Goal: Navigation & Orientation: Go to known website

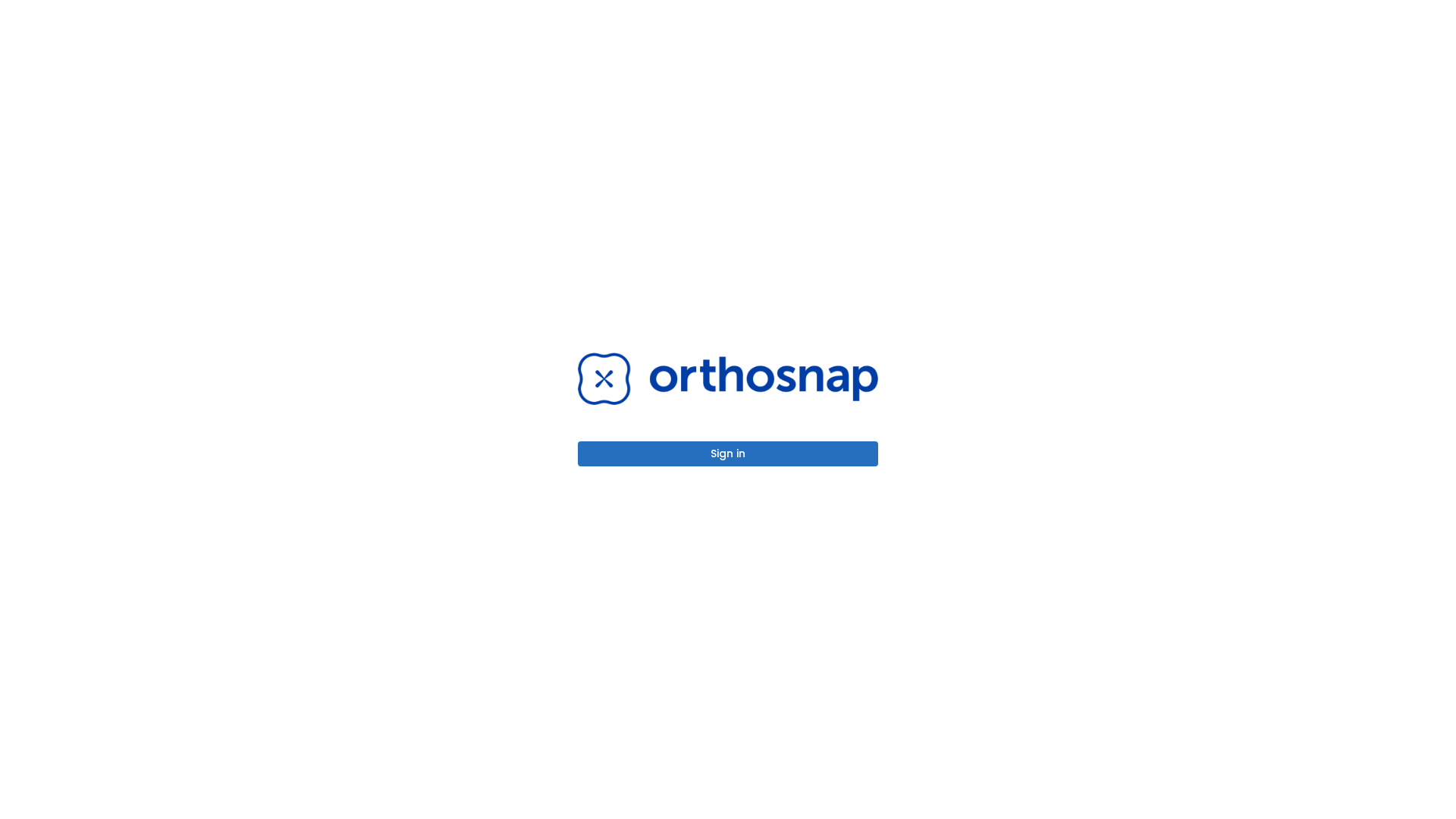
click at [728, 453] on button "Sign in" at bounding box center [728, 453] width 300 height 25
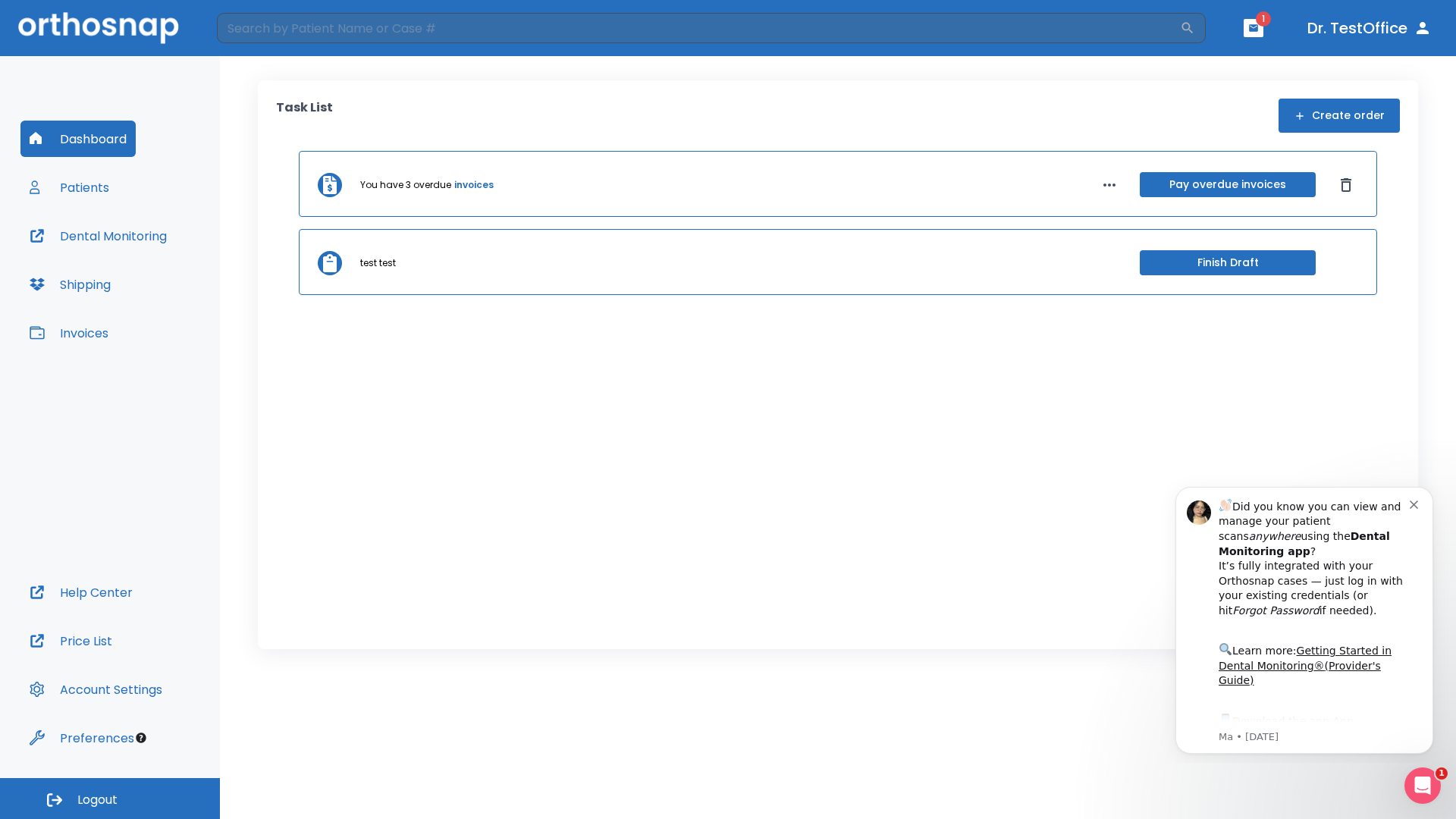
click at [110, 798] on span "Logout" at bounding box center [97, 800] width 40 height 17
